Goal: Task Accomplishment & Management: Manage account settings

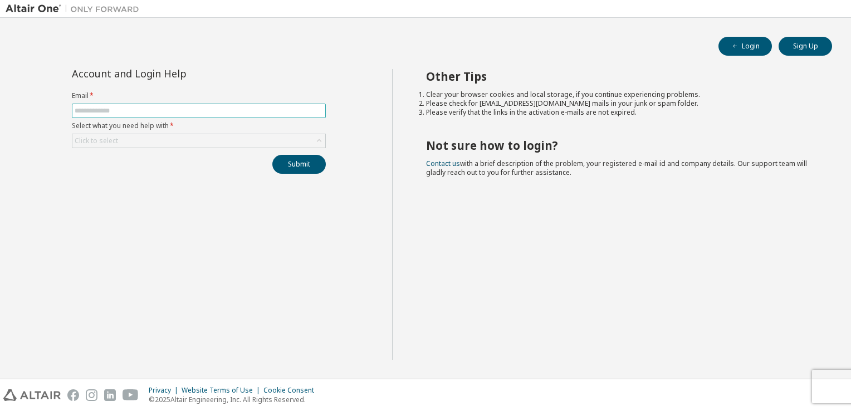
click at [157, 108] on input "text" at bounding box center [199, 110] width 249 height 9
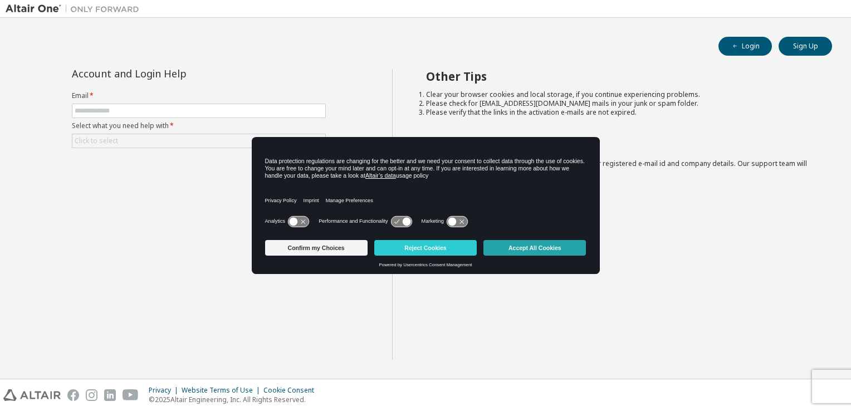
click at [519, 247] on button "Accept All Cookies" at bounding box center [535, 248] width 103 height 16
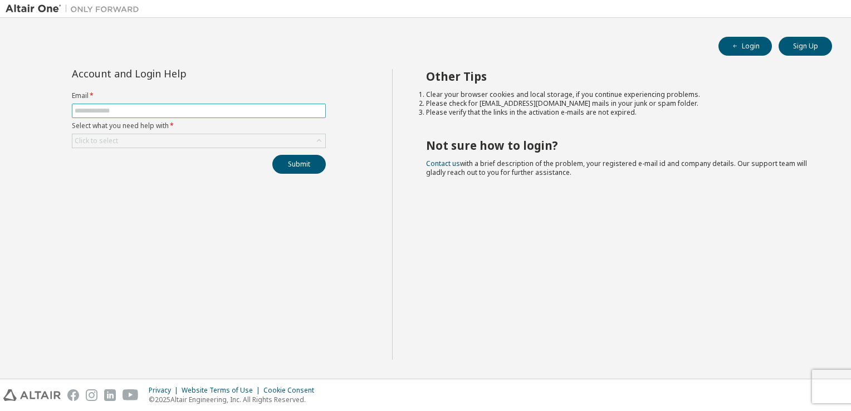
click at [147, 111] on input "text" at bounding box center [199, 110] width 249 height 9
type input "**********"
click at [156, 141] on div "Click to select" at bounding box center [198, 140] width 253 height 13
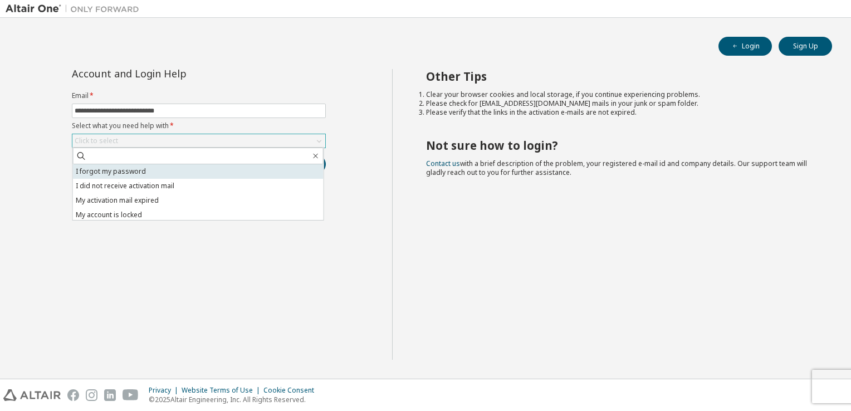
click at [137, 169] on li "I forgot my password" at bounding box center [198, 171] width 251 height 14
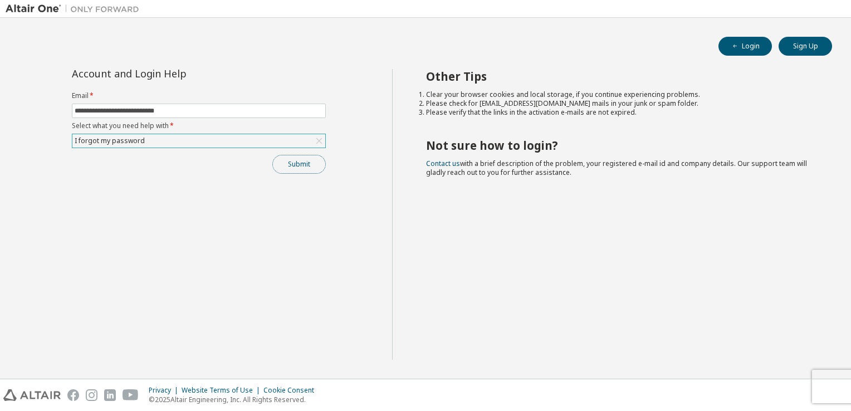
click at [285, 170] on button "Submit" at bounding box center [298, 164] width 53 height 19
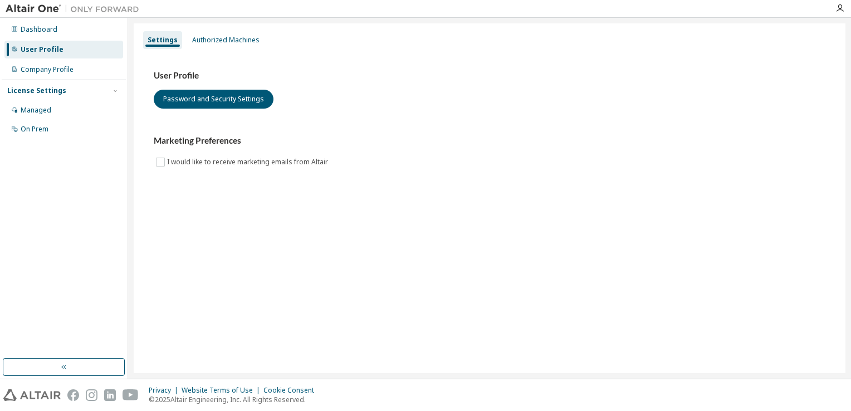
click at [33, 55] on div "User Profile" at bounding box center [63, 50] width 119 height 18
click at [49, 69] on div "Company Profile" at bounding box center [47, 69] width 53 height 9
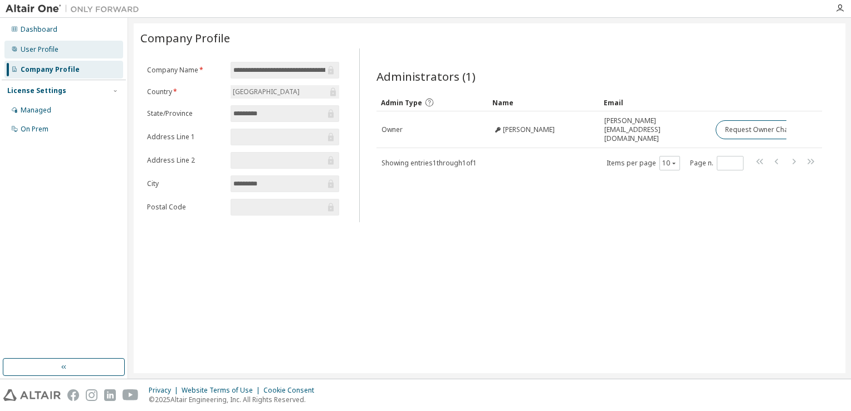
click at [56, 57] on div "User Profile" at bounding box center [63, 50] width 119 height 18
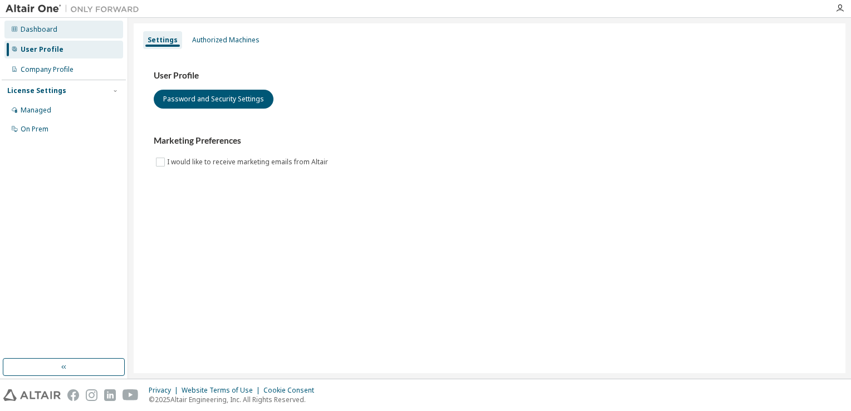
click at [53, 26] on div "Dashboard" at bounding box center [39, 29] width 37 height 9
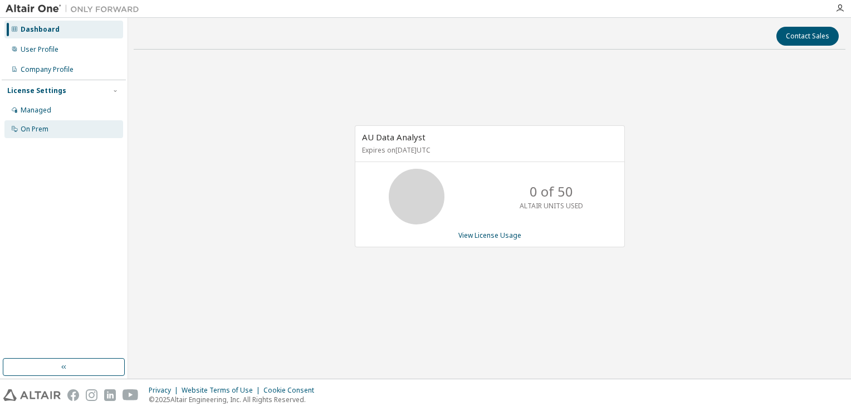
click at [60, 131] on div "On Prem" at bounding box center [63, 129] width 119 height 18
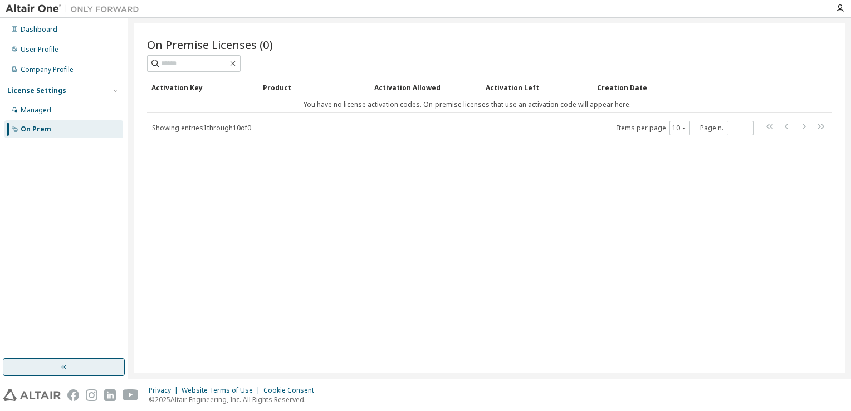
click at [76, 364] on button "button" at bounding box center [64, 367] width 122 height 18
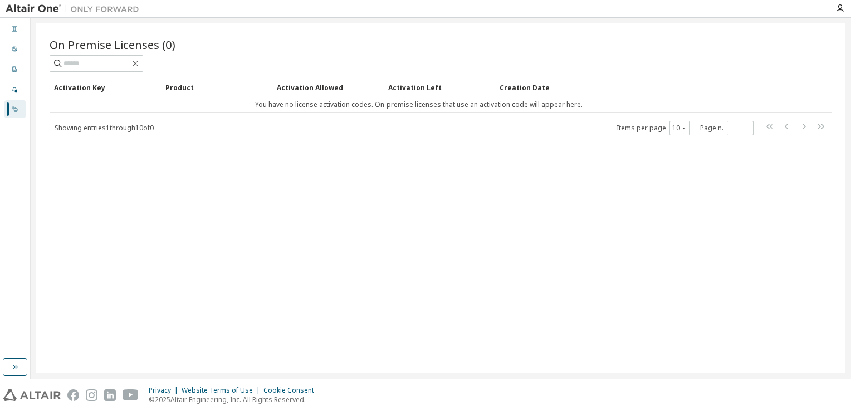
click at [28, 360] on div "Dashboard User Profile Company Profile License Settings Managed On Prem" at bounding box center [15, 198] width 31 height 361
click at [21, 10] on img at bounding box center [75, 8] width 139 height 11
click at [26, 8] on img at bounding box center [75, 8] width 139 height 11
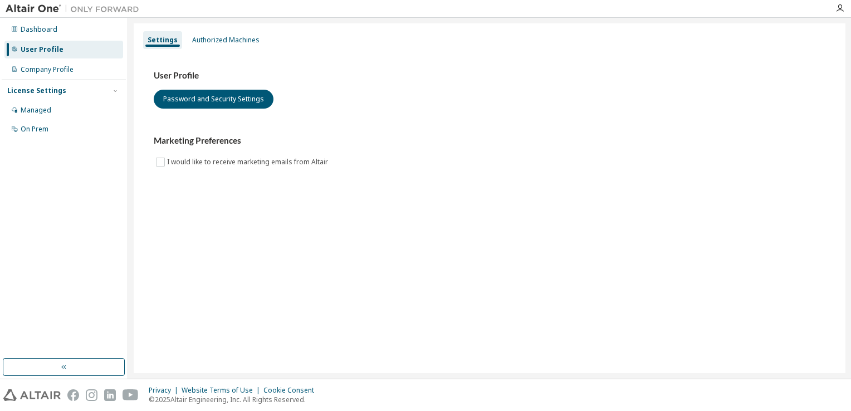
click at [237, 266] on div "Settings Authorized Machines User Profile Password and Security Settings Market…" at bounding box center [490, 198] width 712 height 350
click at [199, 101] on button "Password and Security Settings" at bounding box center [214, 99] width 120 height 19
